Goal: Task Accomplishment & Management: Use online tool/utility

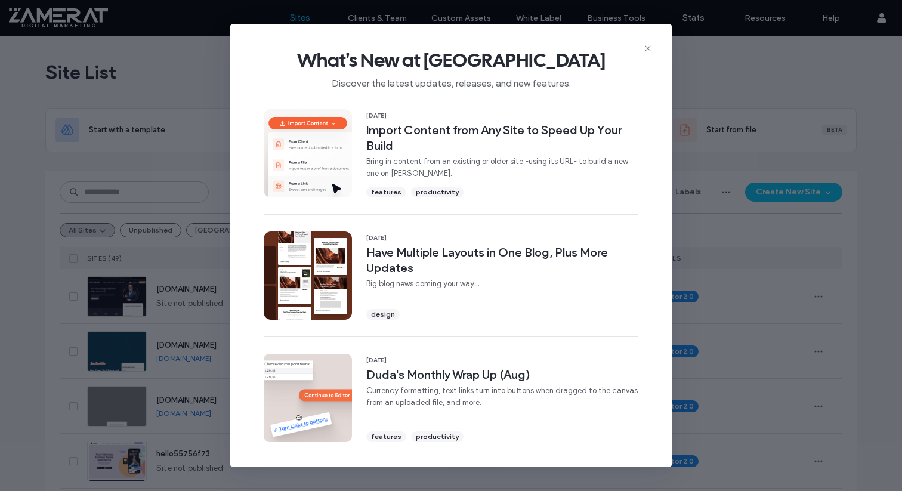
click at [652, 38] on div "What's New at [GEOGRAPHIC_DATA] Discover the latest updates, releases, and new …" at bounding box center [450, 64] width 441 height 80
click at [649, 47] on use at bounding box center [647, 48] width 5 height 5
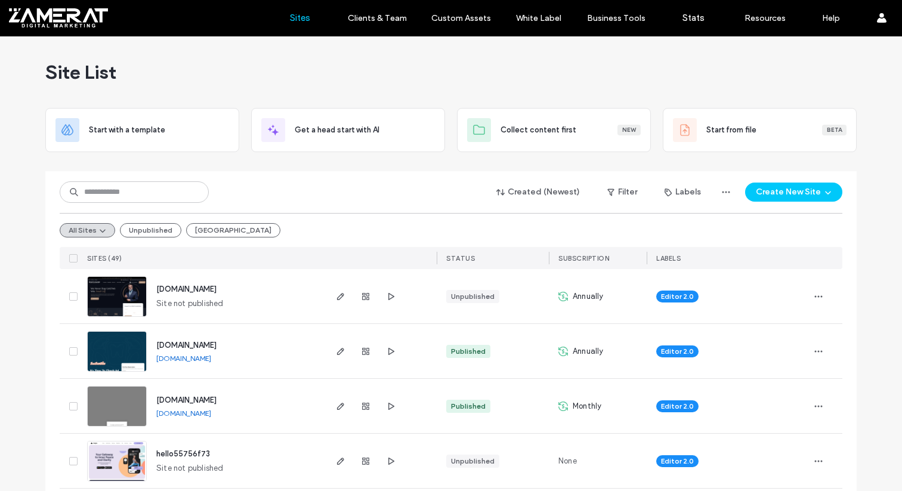
click at [165, 180] on div "Created (Newest) Filter Labels Create New Site All Sites Unpublished Panama SIT…" at bounding box center [451, 220] width 782 height 98
click at [162, 186] on input at bounding box center [134, 191] width 149 height 21
type input "***"
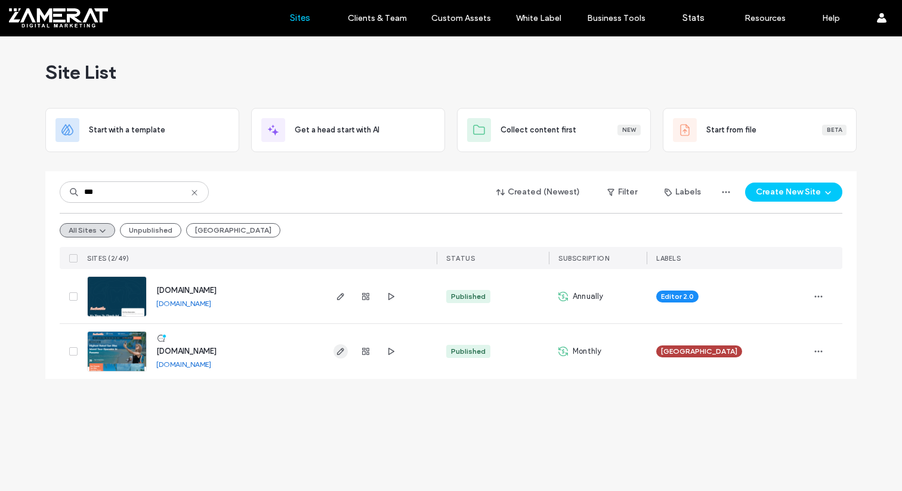
click at [339, 348] on icon "button" at bounding box center [341, 352] width 10 height 10
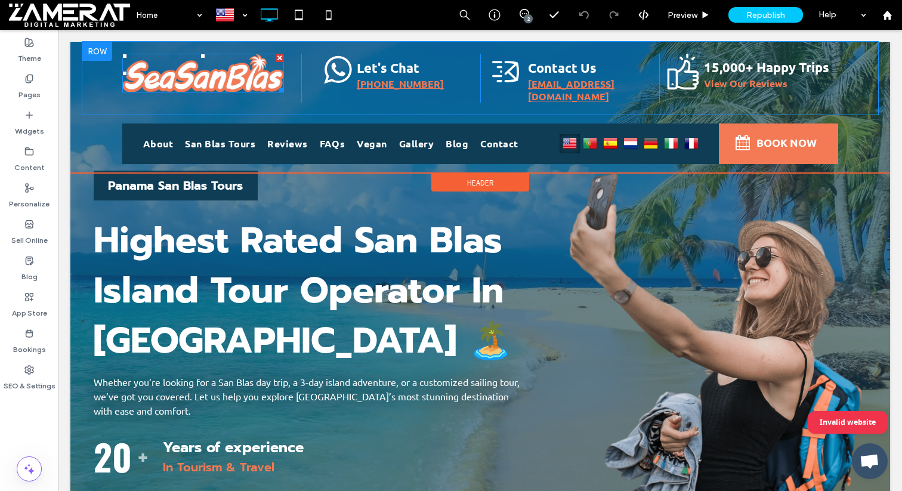
click at [201, 73] on img at bounding box center [203, 73] width 162 height 39
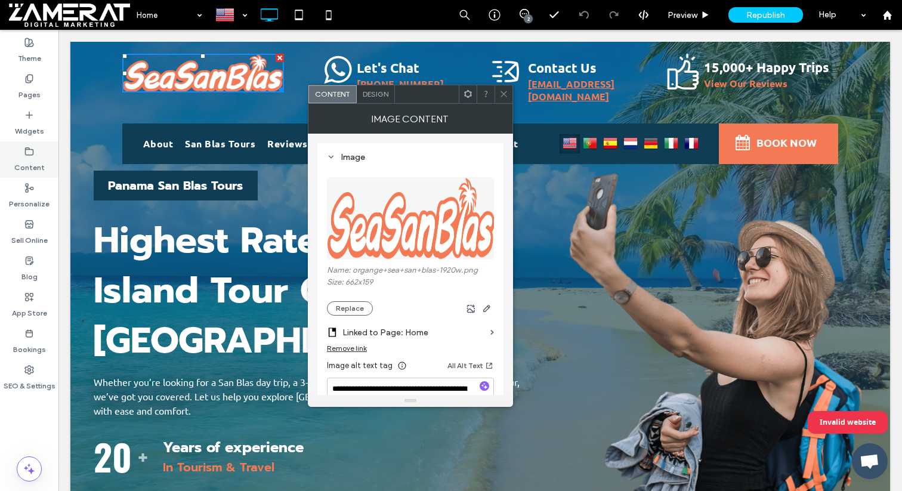
click at [35, 155] on div "Content" at bounding box center [29, 159] width 58 height 36
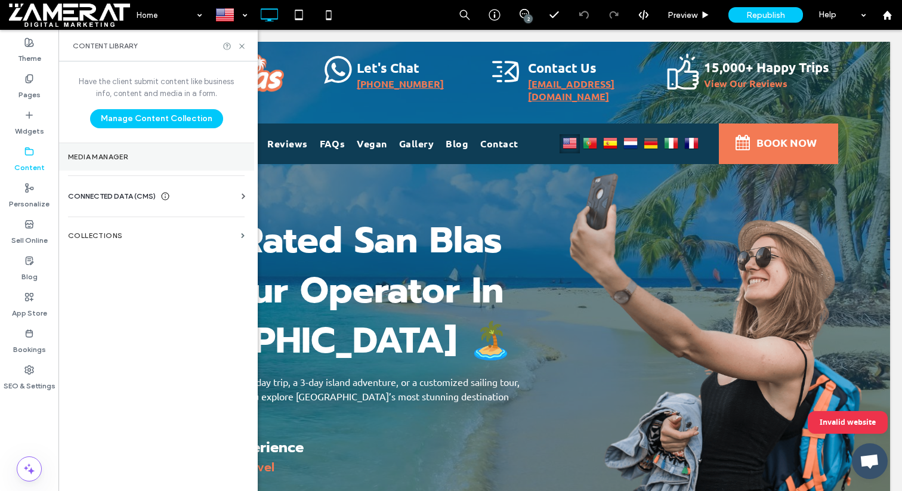
click at [138, 156] on label "Media Manager" at bounding box center [156, 157] width 177 height 8
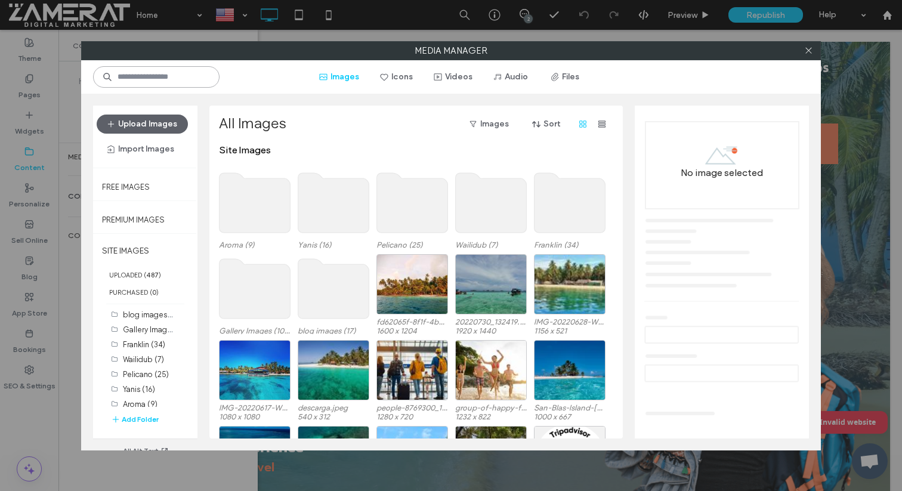
click at [188, 77] on input at bounding box center [156, 76] width 126 height 21
type input "****"
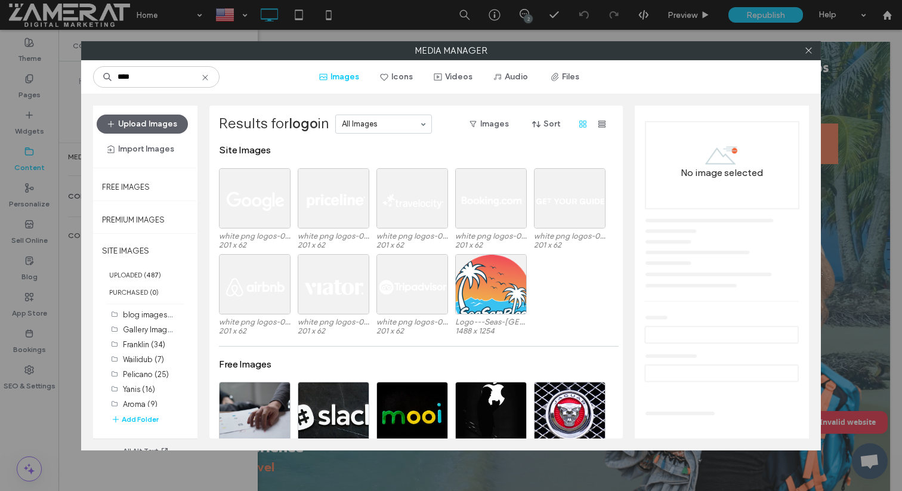
click at [202, 73] on icon at bounding box center [205, 78] width 10 height 10
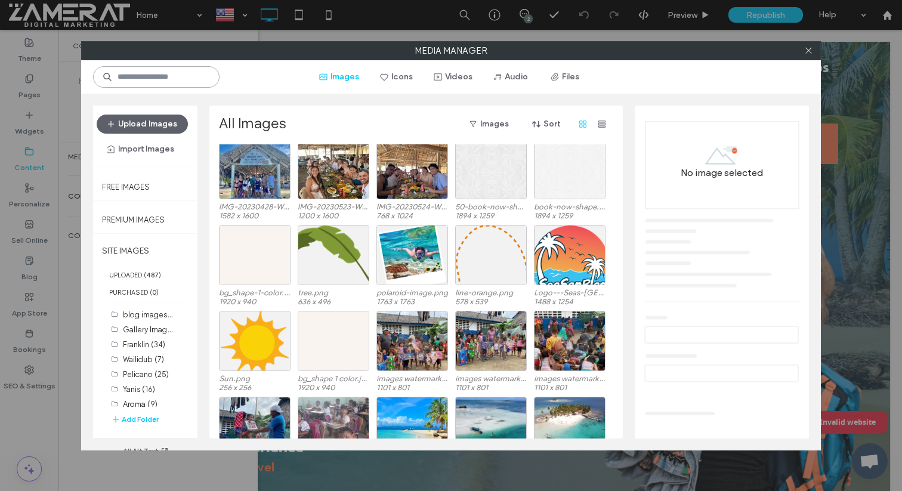
scroll to position [4410, 0]
click at [570, 276] on div "Select" at bounding box center [570, 254] width 72 height 60
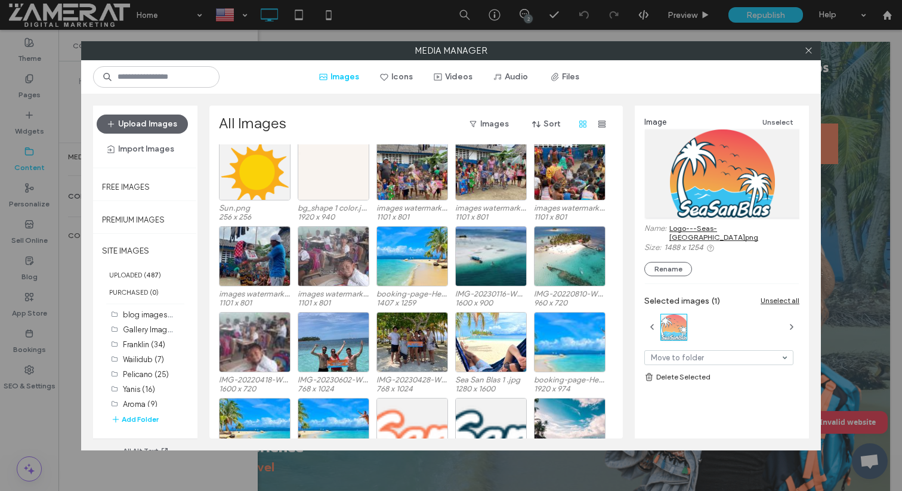
scroll to position [4546, 0]
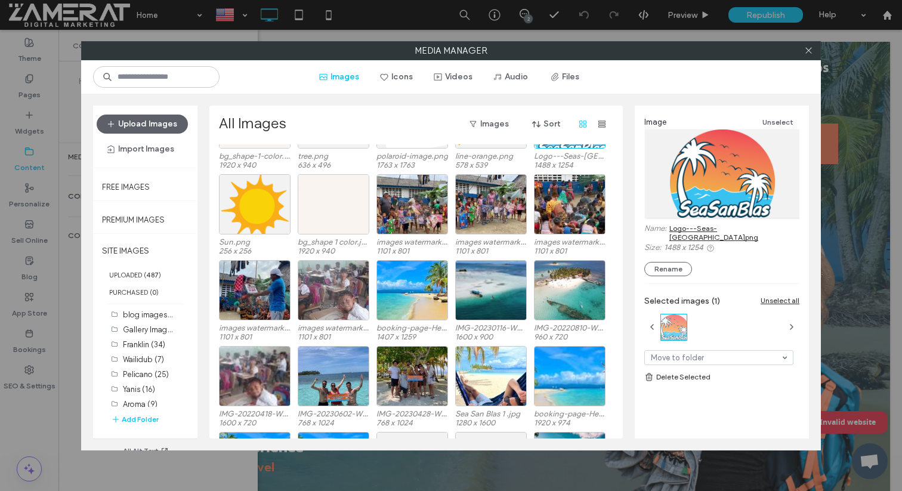
click at [698, 227] on link "Logo---Seas-San-Blas.png" at bounding box center [734, 233] width 130 height 18
click at [811, 51] on icon at bounding box center [808, 50] width 9 height 9
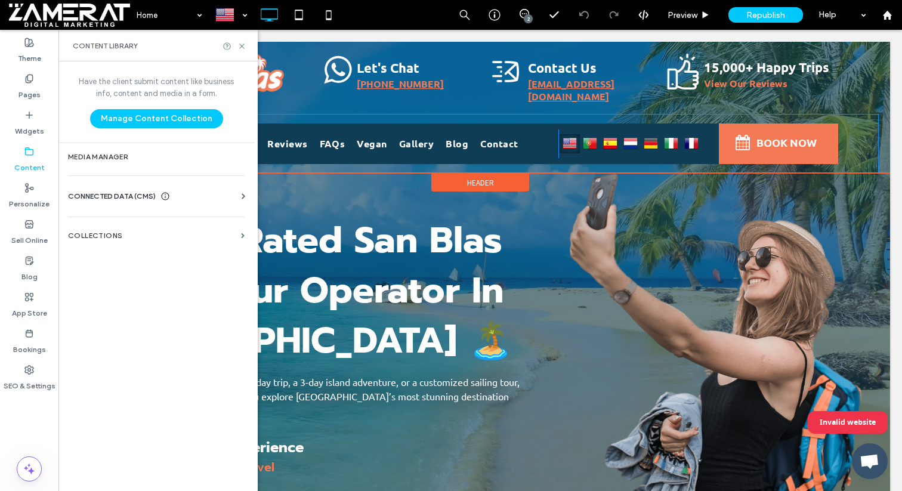
click at [728, 145] on div "BOOK NOW Click To Paste" at bounding box center [778, 143] width 119 height 41
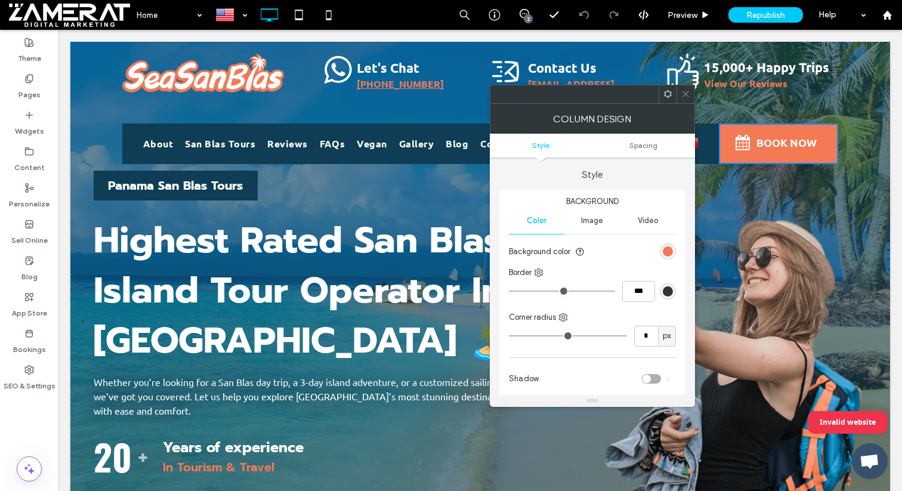
click at [672, 255] on div "rgb(243, 122, 84)" at bounding box center [668, 251] width 10 height 10
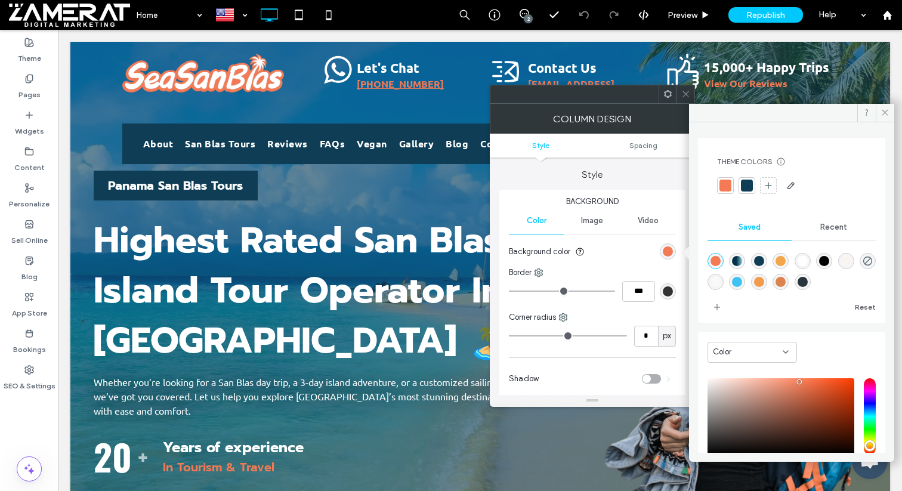
scroll to position [78, 0]
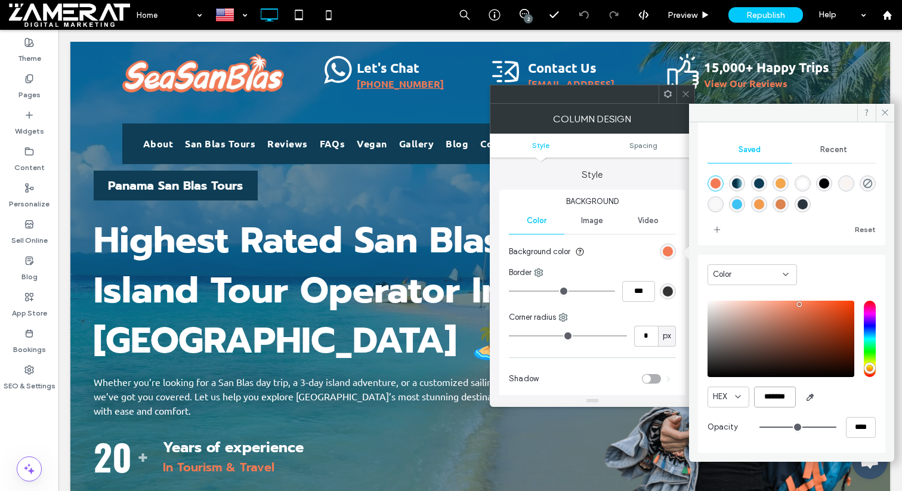
click at [772, 395] on input "*******" at bounding box center [775, 396] width 42 height 21
click at [682, 89] on span at bounding box center [685, 94] width 9 height 18
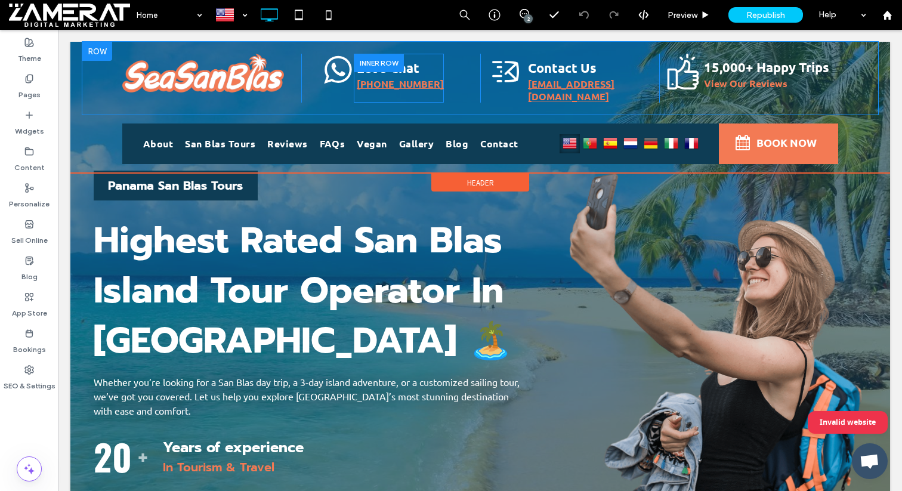
click at [412, 81] on link "+507 6458-0095" at bounding box center [400, 84] width 87 height 13
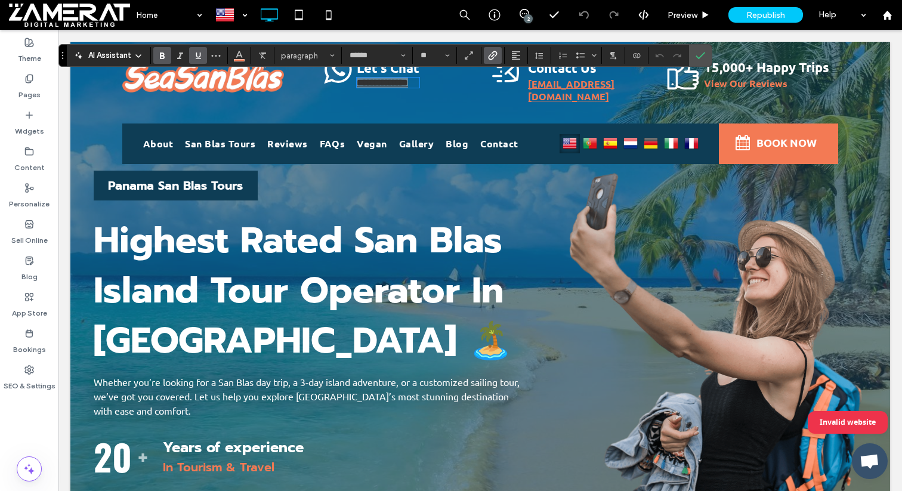
click at [490, 60] on icon "Link" at bounding box center [493, 56] width 10 height 10
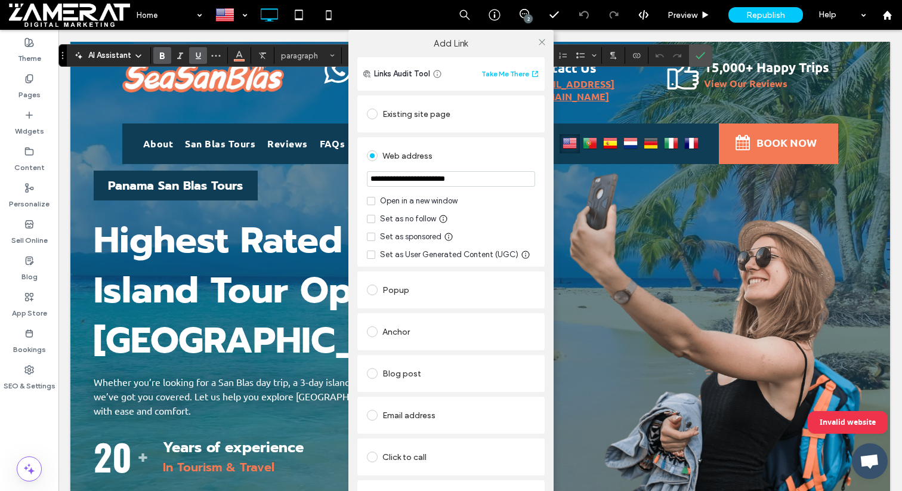
click at [472, 180] on input "**********" at bounding box center [451, 179] width 168 height 16
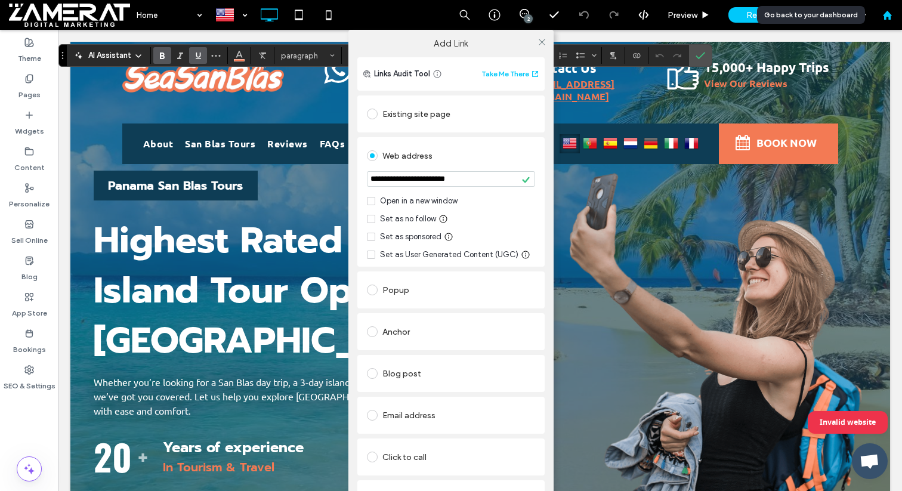
click at [889, 11] on icon at bounding box center [887, 15] width 10 height 10
